Goal: Contribute content: Contribute content

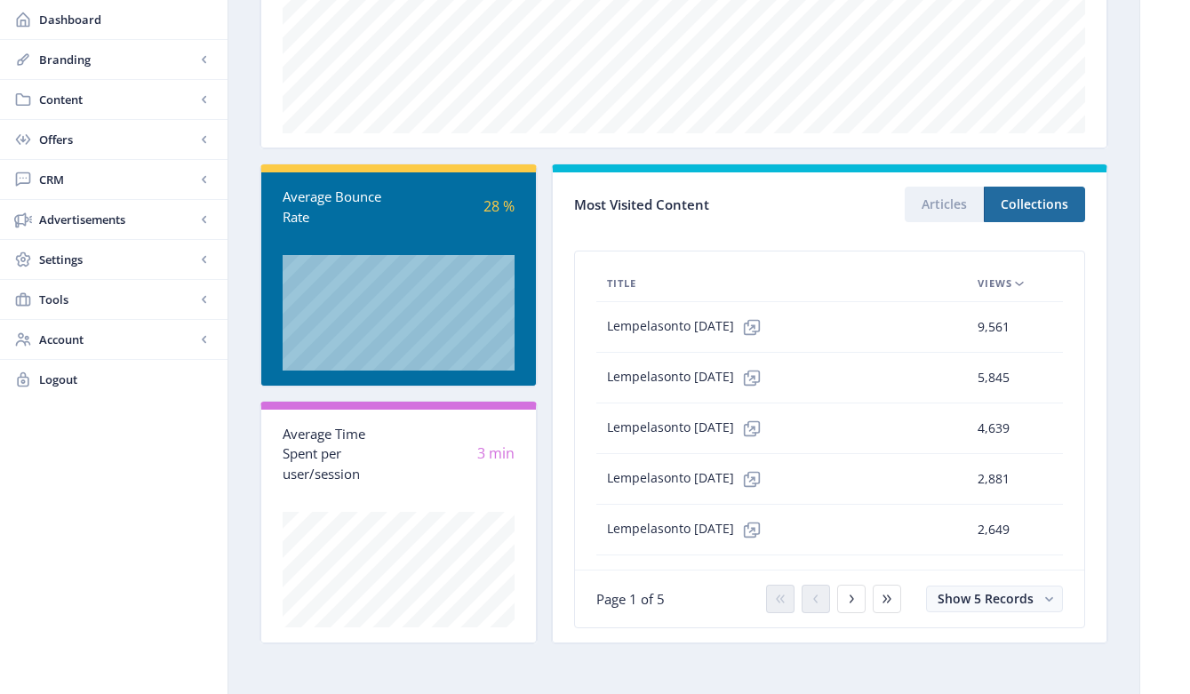
scroll to position [391, 0]
click at [854, 601] on icon at bounding box center [851, 599] width 14 height 14
click at [848, 602] on icon at bounding box center [851, 599] width 14 height 14
click at [812, 607] on button at bounding box center [816, 599] width 28 height 28
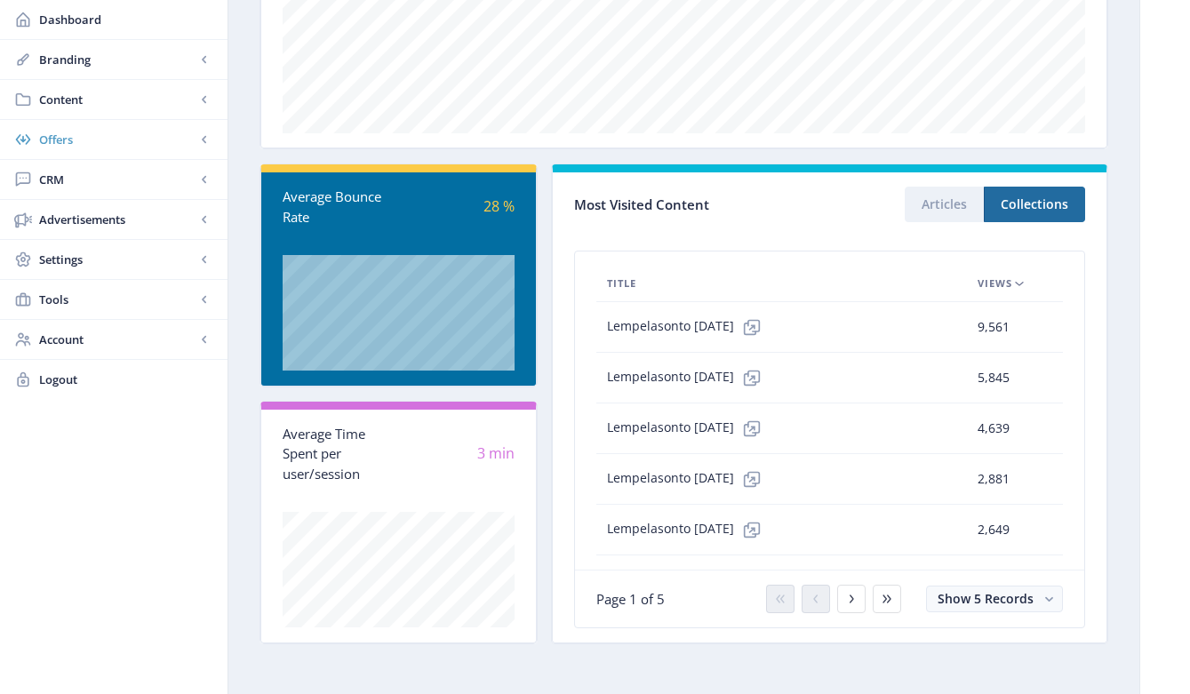
click at [66, 140] on span "Offers" at bounding box center [117, 140] width 156 height 18
click at [70, 105] on span "Content" at bounding box center [117, 100] width 156 height 18
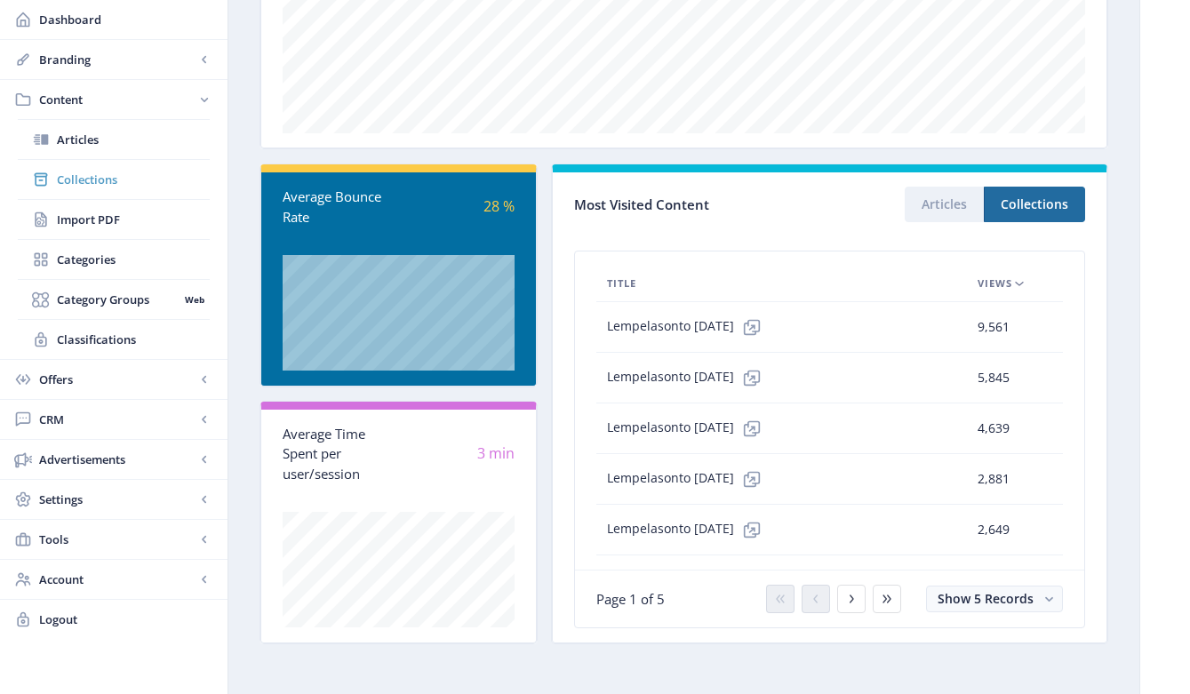
click at [87, 179] on span "Collections" at bounding box center [133, 180] width 153 height 18
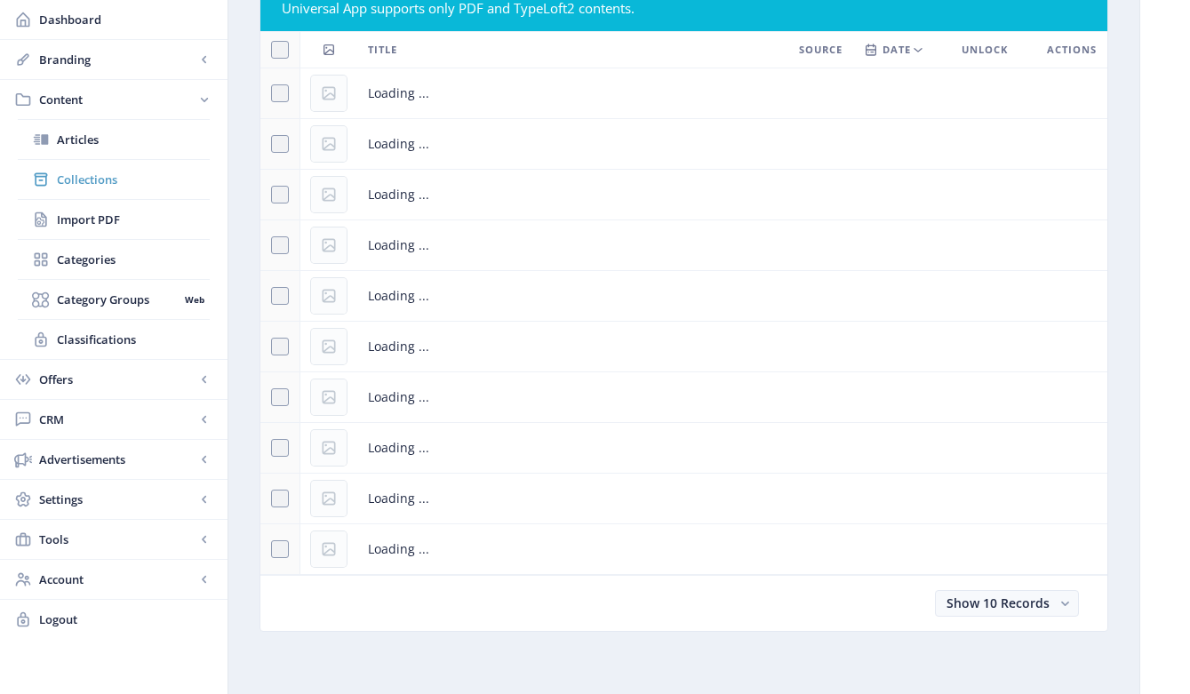
click at [87, 159] on link "Articles" at bounding box center [114, 139] width 192 height 39
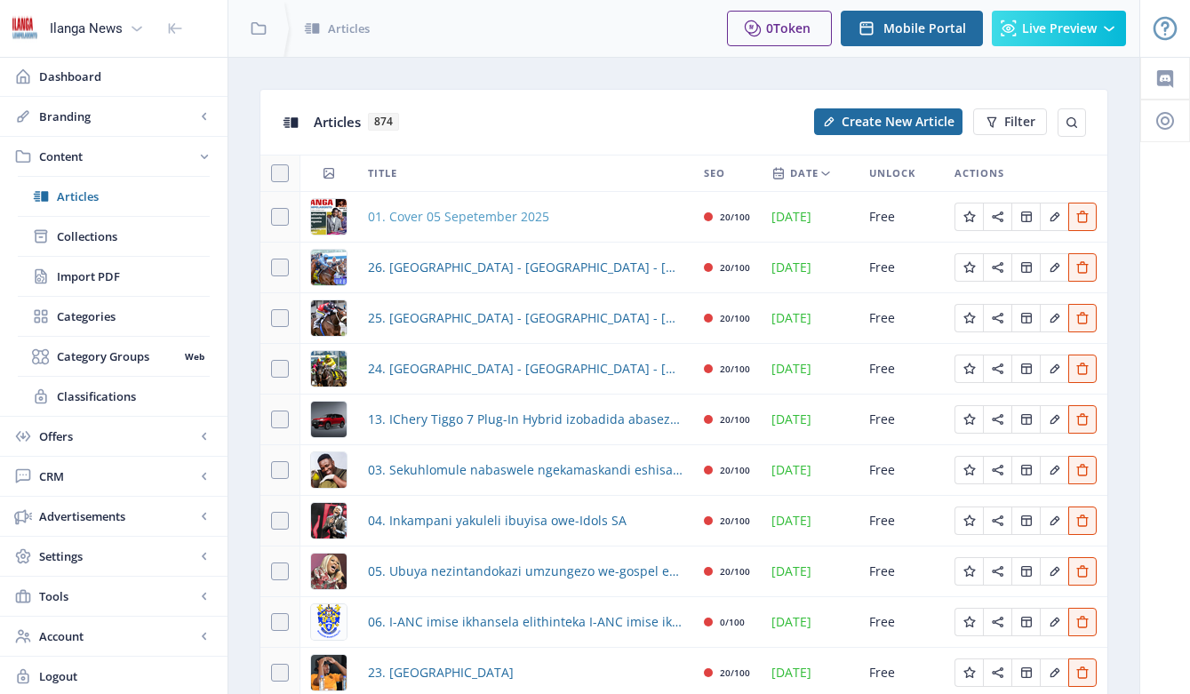
click at [470, 218] on span "01. Cover 05 Sepetember 2025" at bounding box center [458, 216] width 181 height 21
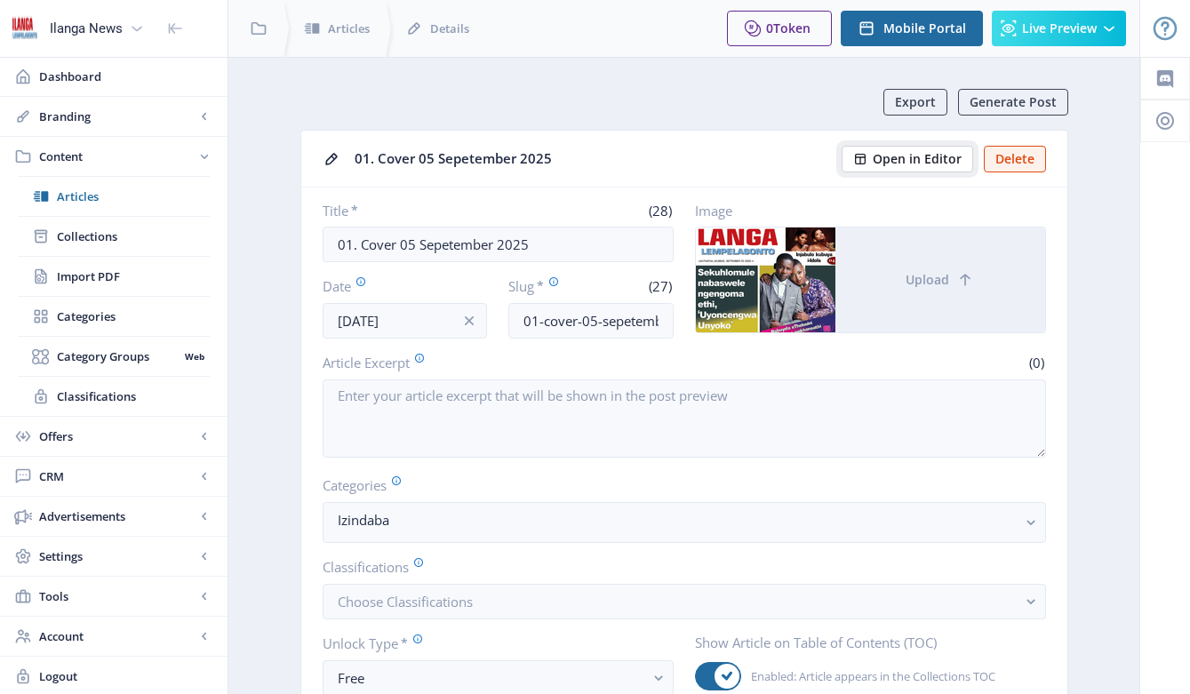
click at [907, 161] on span "Open in Editor" at bounding box center [917, 159] width 89 height 14
click at [110, 233] on span "Collections" at bounding box center [133, 237] width 153 height 18
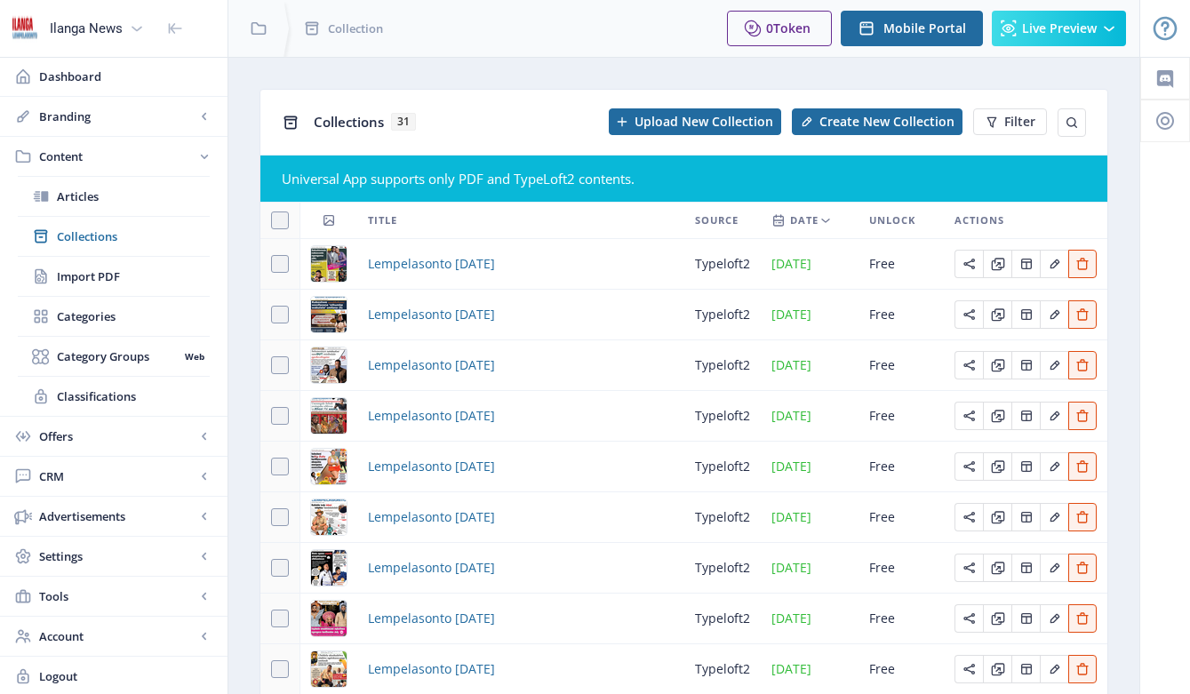
click at [331, 266] on img at bounding box center [329, 264] width 36 height 36
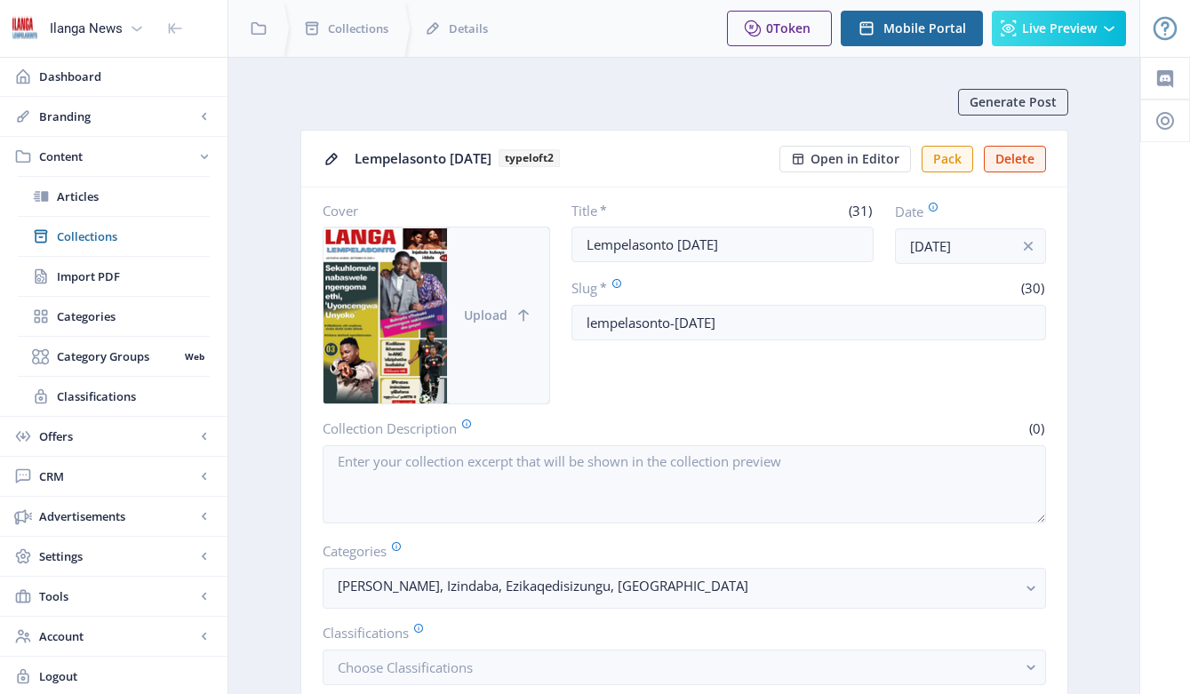
click at [503, 317] on span "Upload" at bounding box center [486, 315] width 44 height 14
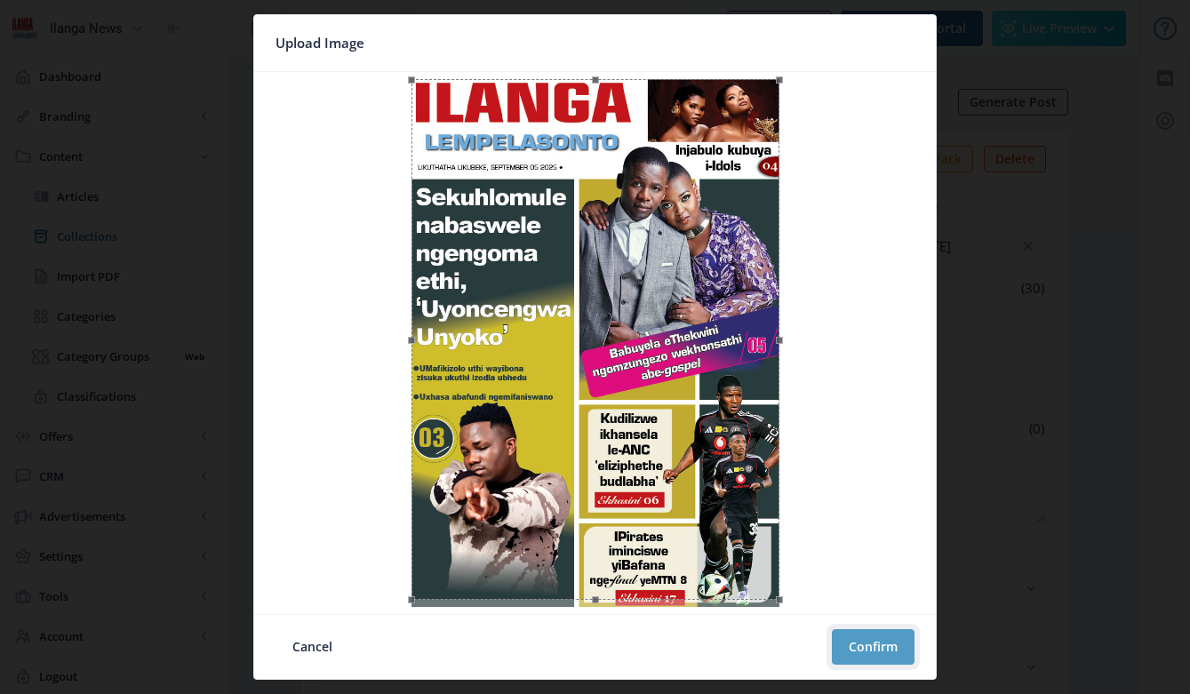
click at [912, 659] on button "Confirm" at bounding box center [873, 647] width 83 height 36
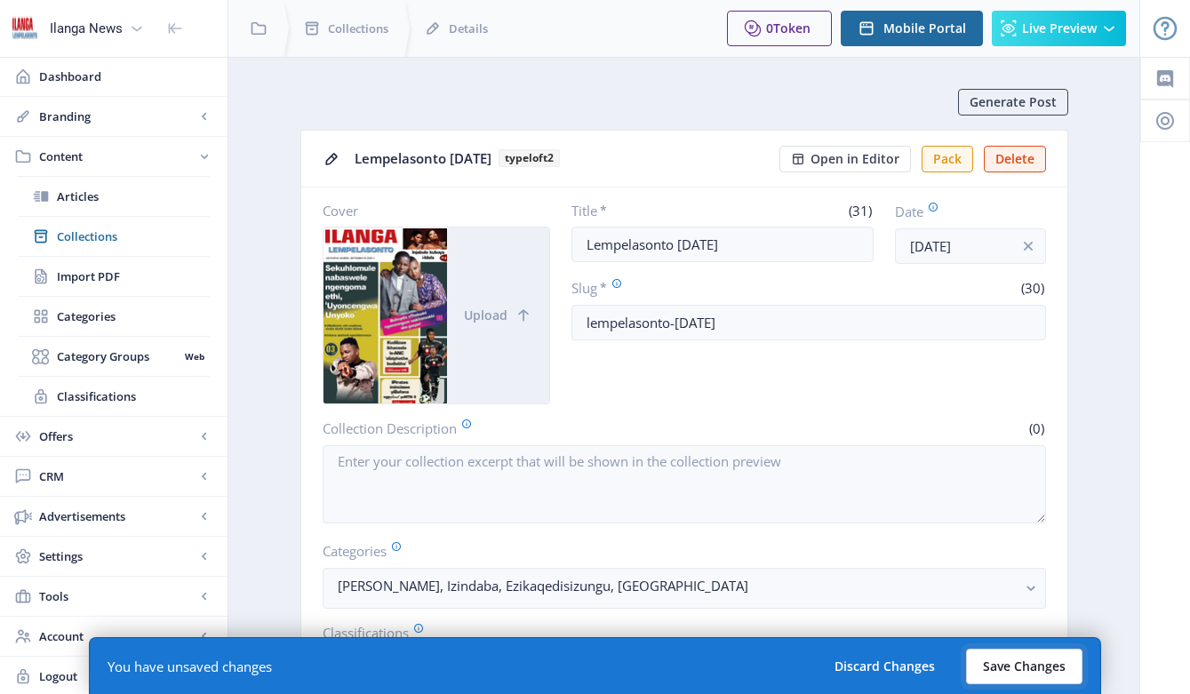
click at [1030, 658] on button "Save Changes" at bounding box center [1024, 667] width 116 height 36
